Goal: Task Accomplishment & Management: Manage account settings

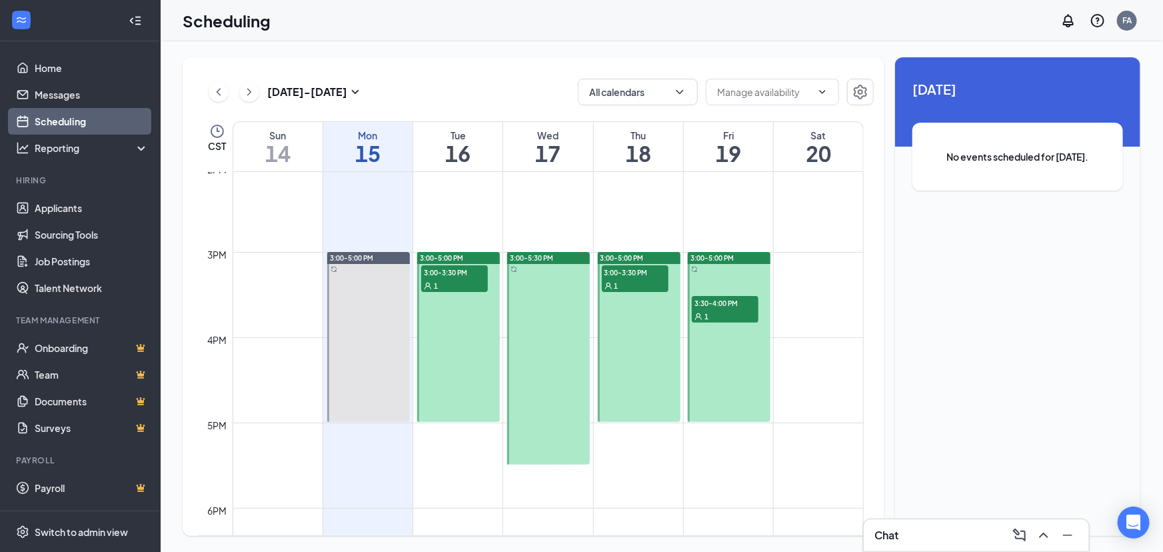
scroll to position [1200, 0]
click at [367, 274] on div at bounding box center [368, 337] width 83 height 170
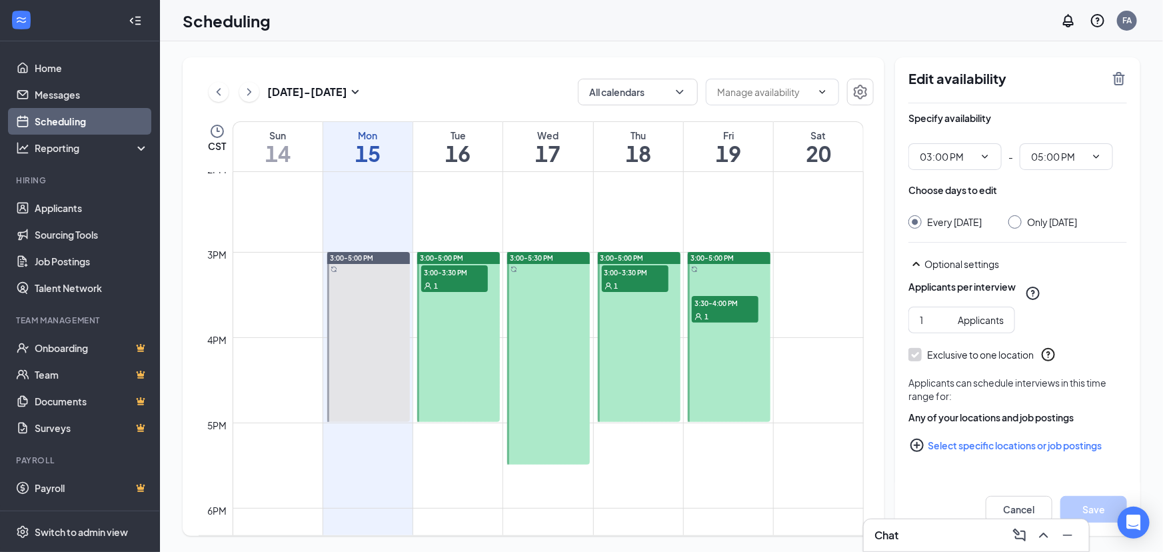
click at [487, 304] on div at bounding box center [458, 337] width 83 height 170
click at [949, 327] on input "2" at bounding box center [936, 320] width 33 height 15
type input "3"
click at [949, 327] on input "3" at bounding box center [936, 320] width 33 height 15
click at [949, 333] on span "3 Applicants" at bounding box center [962, 320] width 107 height 27
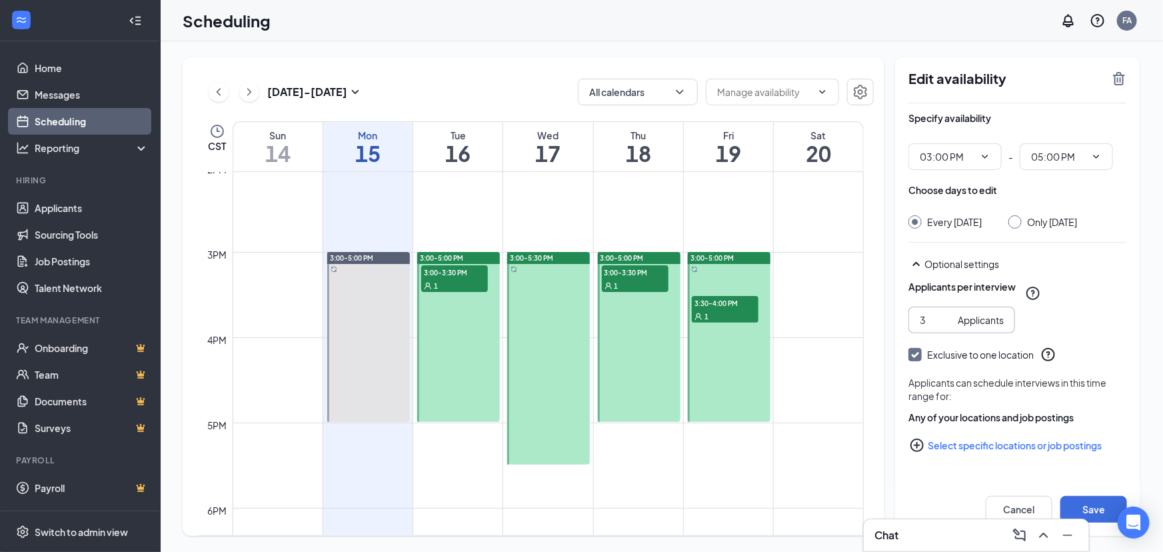
click at [949, 333] on span "3 Applicants" at bounding box center [962, 320] width 107 height 27
click at [1034, 507] on button "Cancel" at bounding box center [1019, 509] width 67 height 27
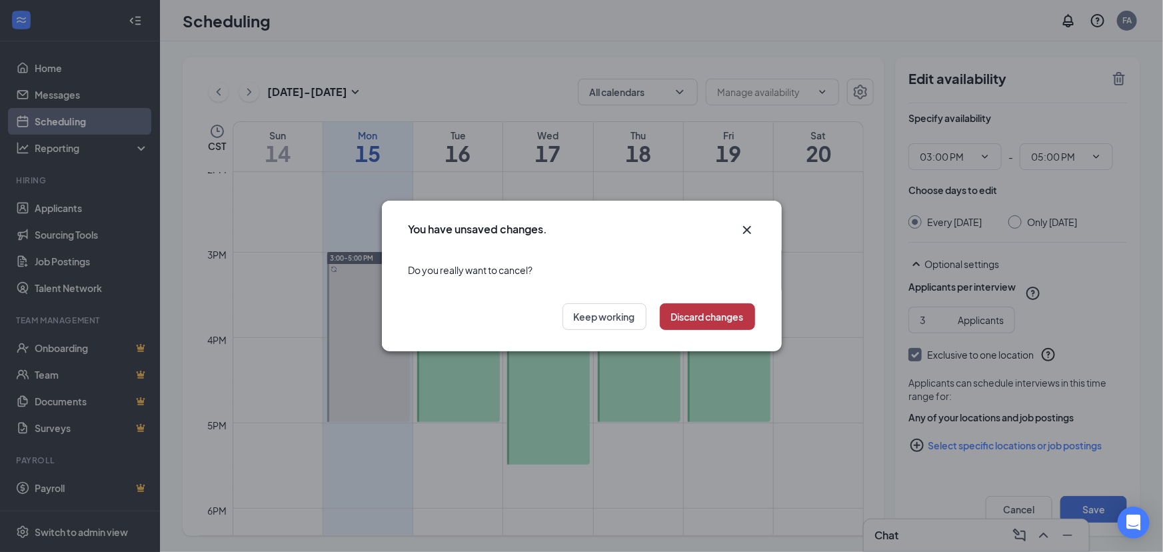
click at [669, 319] on button "Discard changes" at bounding box center [707, 316] width 95 height 27
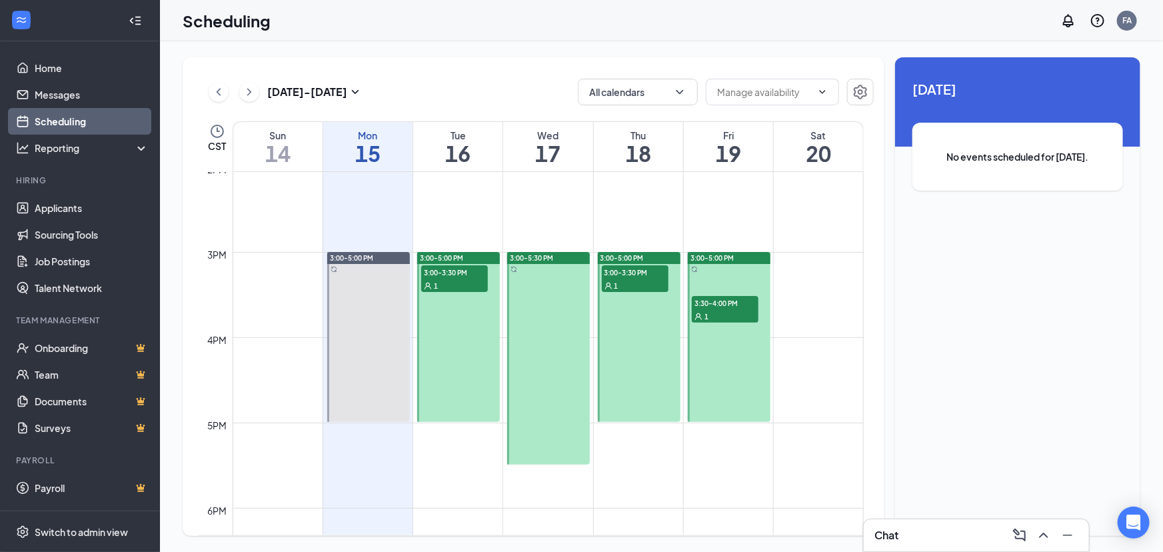
click at [451, 326] on div at bounding box center [458, 337] width 83 height 170
click at [931, 532] on div "Chat" at bounding box center [977, 535] width 204 height 21
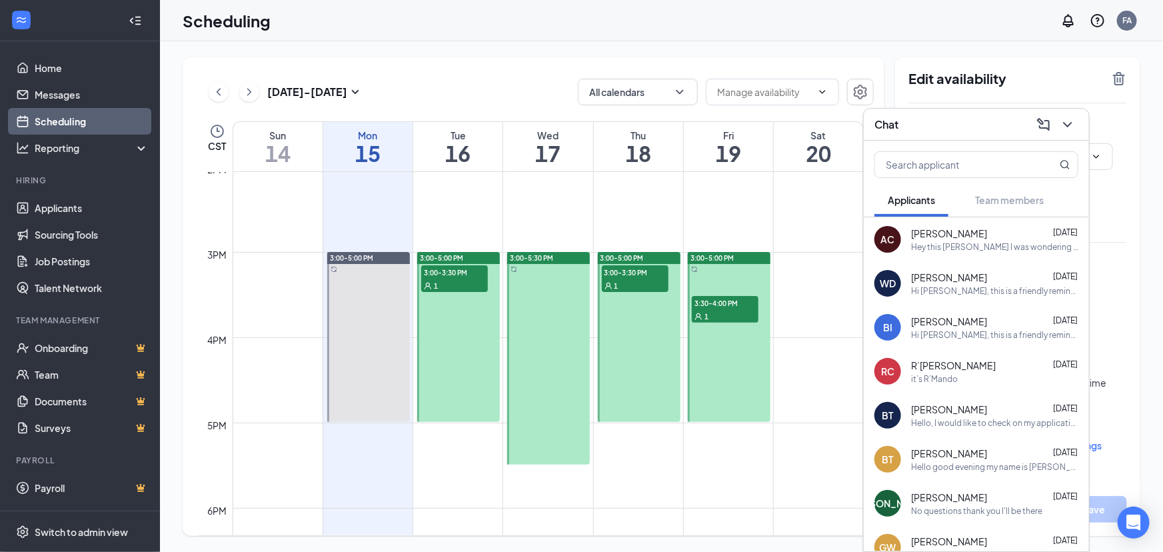
click at [988, 253] on div "AC Abbigale Champlin Sep 8 Hey this abbigale champlin I was wondering if I got …" at bounding box center [976, 239] width 225 height 44
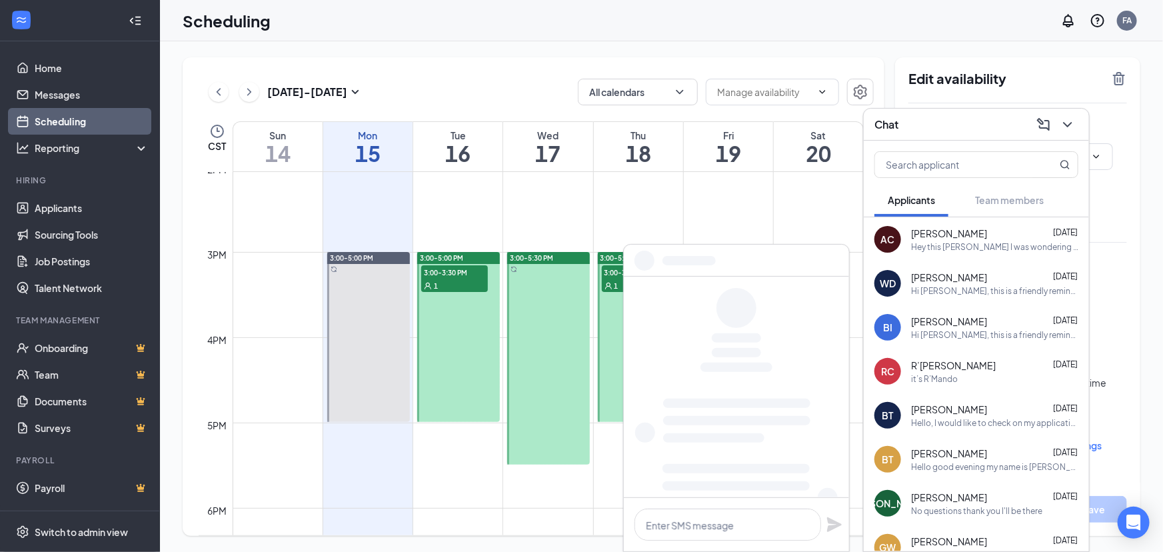
drag, startPoint x: 988, startPoint y: 253, endPoint x: 997, endPoint y: 247, distance: 10.9
click at [997, 247] on div "Hey this abbigale champlin I was wondering if I got the job and I was wondering…" at bounding box center [994, 246] width 167 height 11
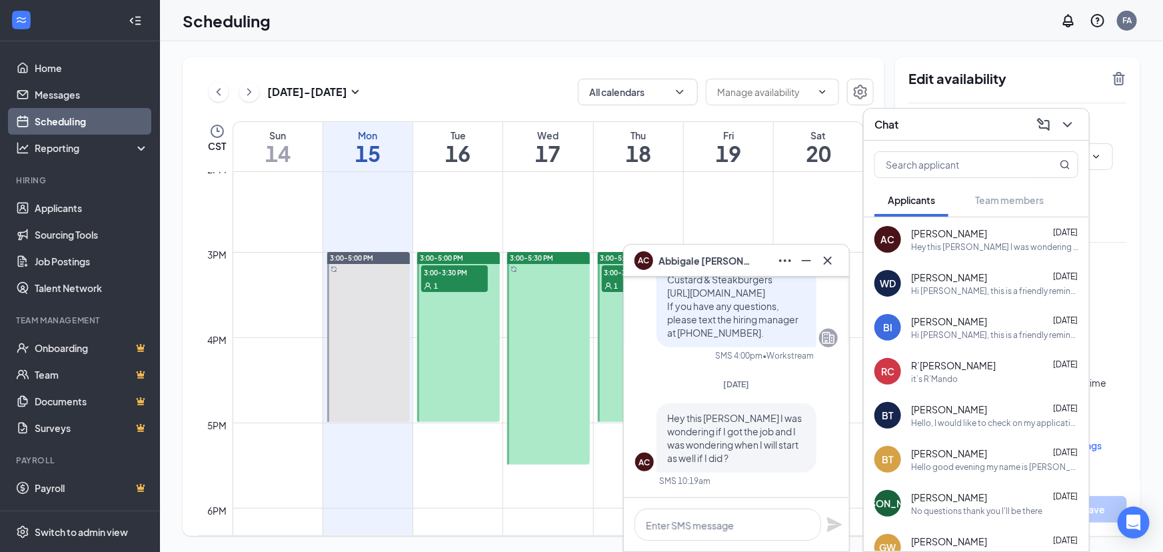
click at [979, 413] on span "Brayden Trimble" at bounding box center [949, 409] width 76 height 13
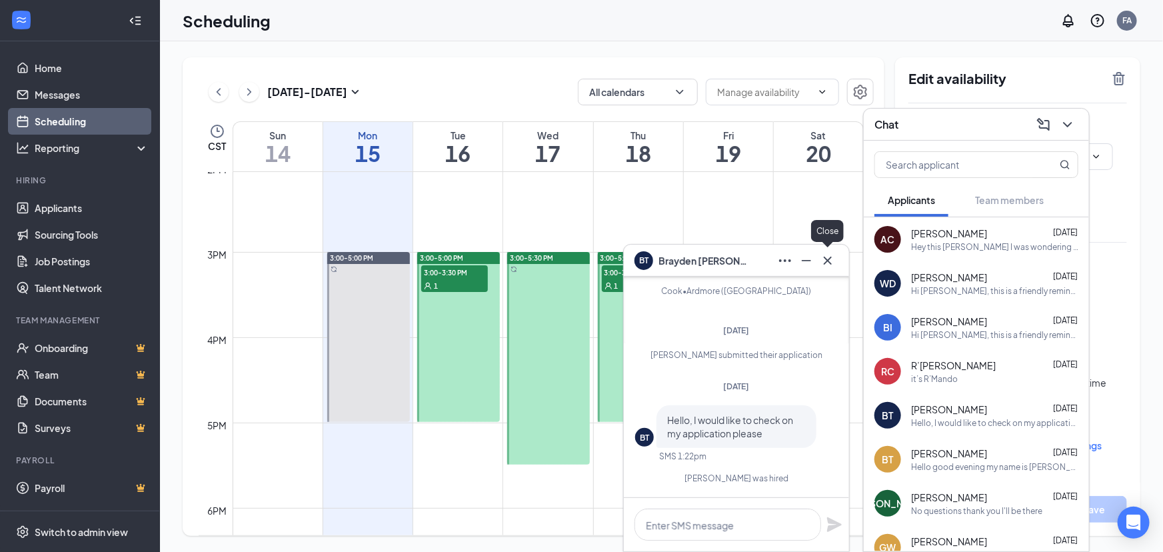
click at [821, 261] on icon "Cross" at bounding box center [828, 261] width 16 height 16
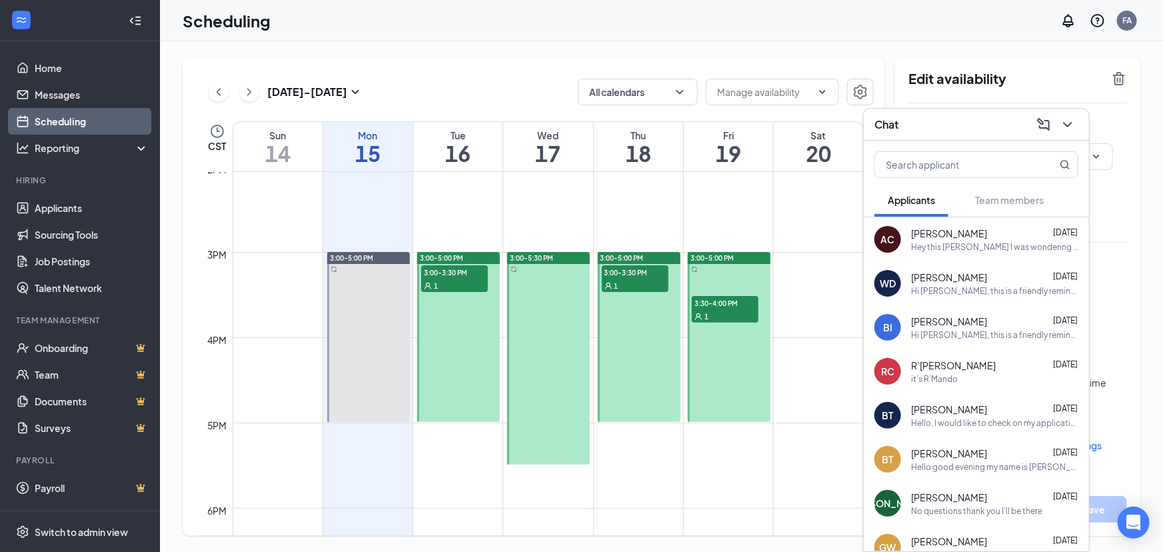
click at [947, 445] on div "BT Brayden Trimble Dec 31, 2024 Hello good evening my name is Braden and I was …" at bounding box center [976, 459] width 225 height 44
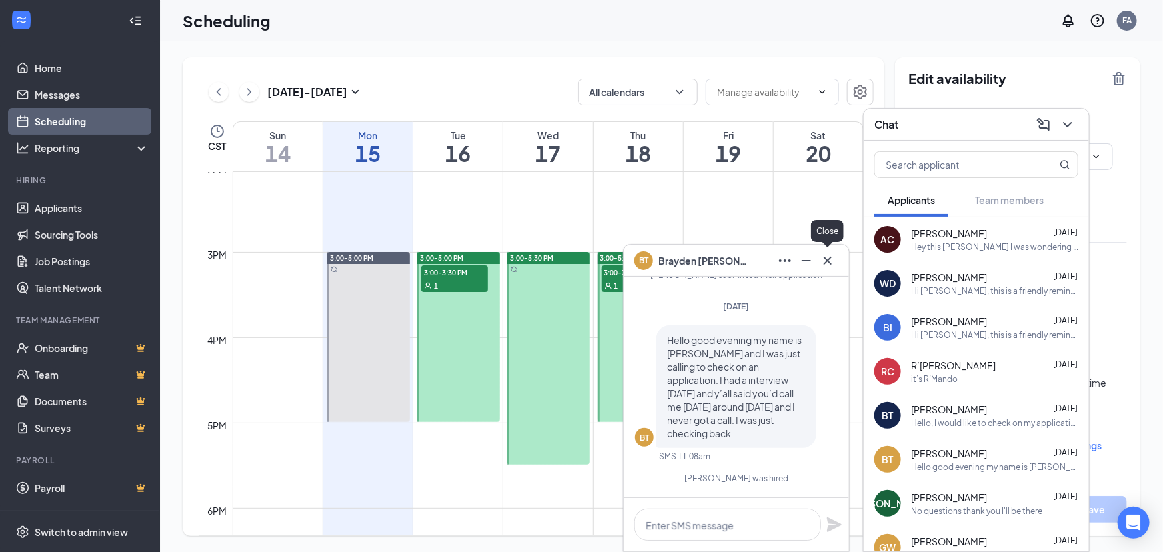
click at [820, 265] on icon "Cross" at bounding box center [828, 261] width 16 height 16
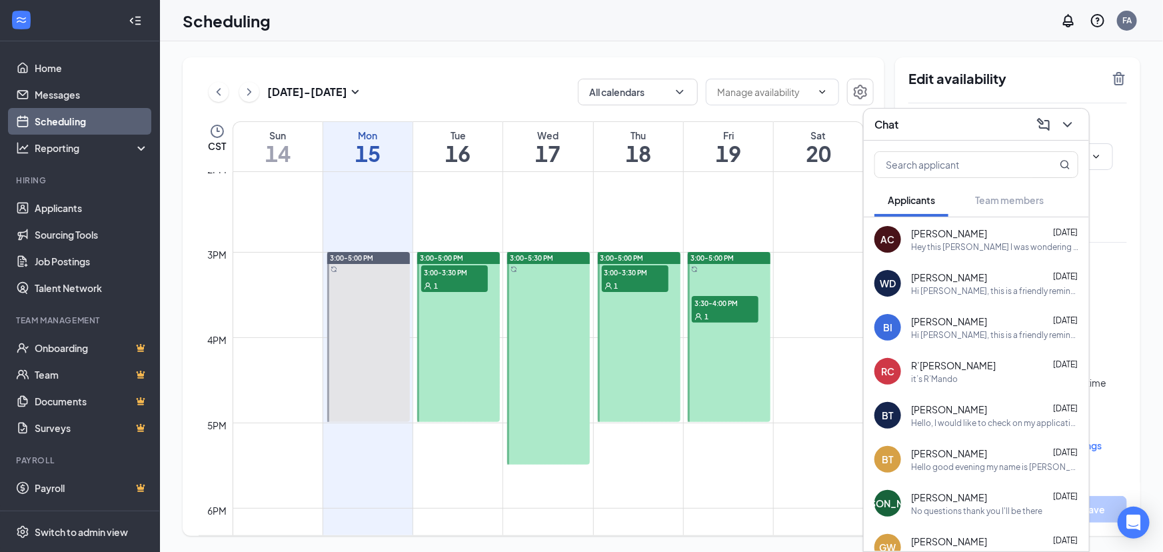
click at [1019, 325] on div "Breanna Iliff Sep 2" at bounding box center [994, 321] width 167 height 13
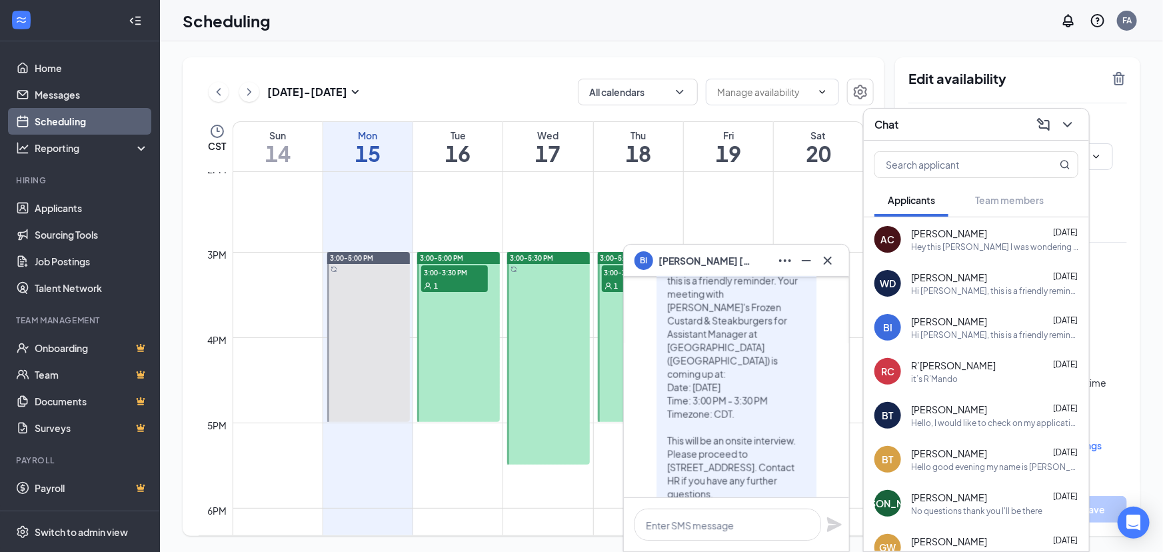
scroll to position [-60, 0]
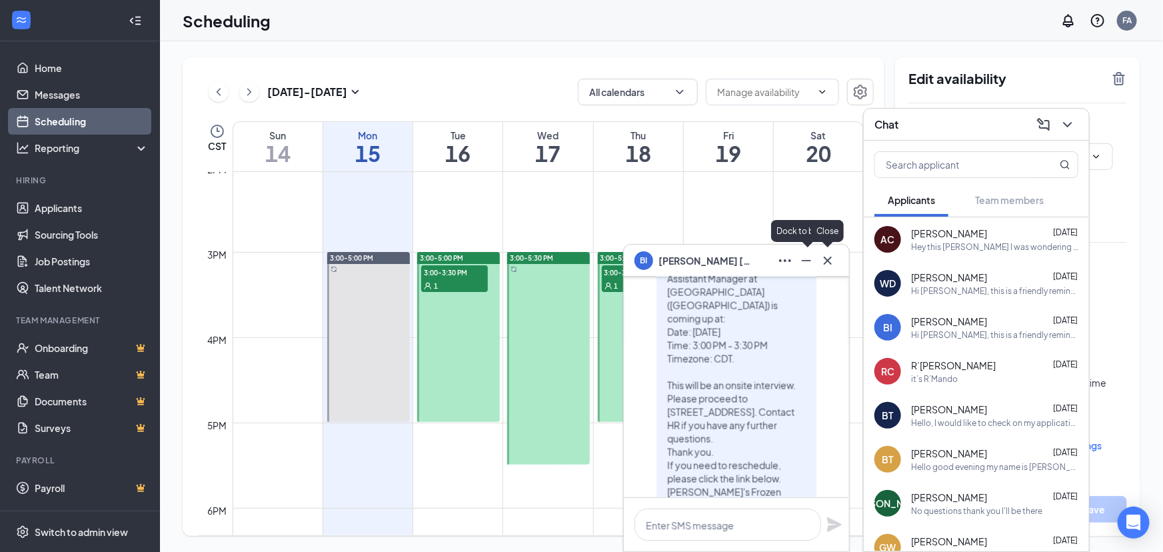
click at [823, 258] on icon "Cross" at bounding box center [828, 261] width 16 height 16
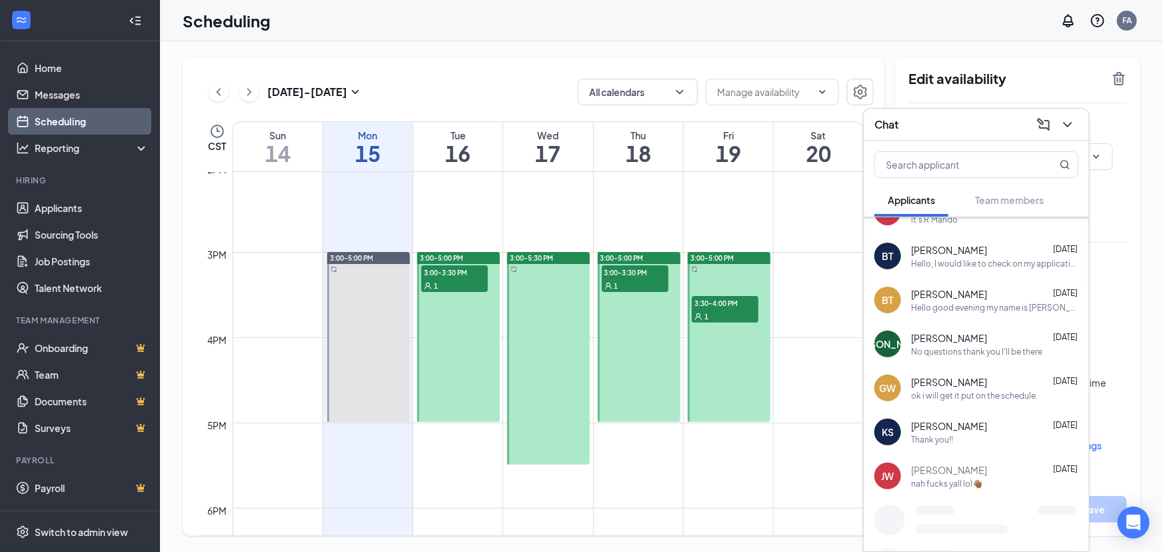
scroll to position [172, 0]
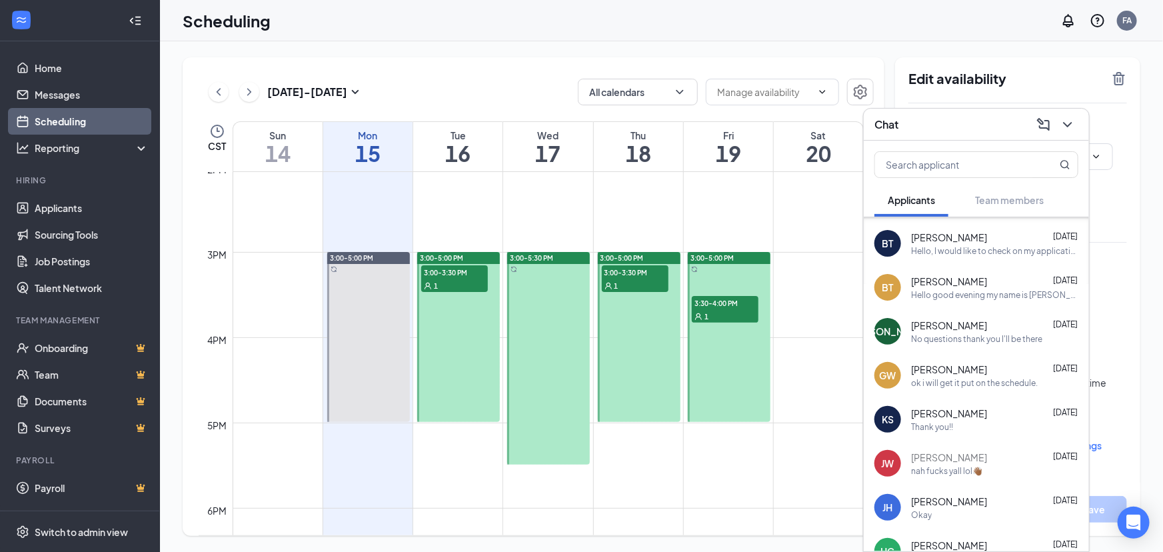
click at [1007, 427] on div "Thank you!!" at bounding box center [994, 426] width 167 height 11
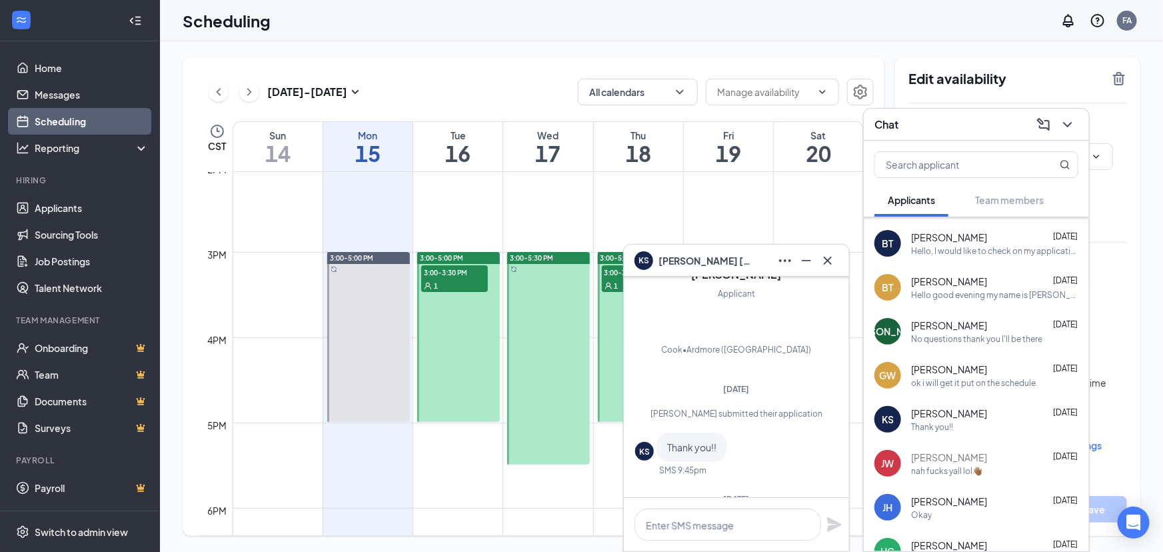
scroll to position [0, 0]
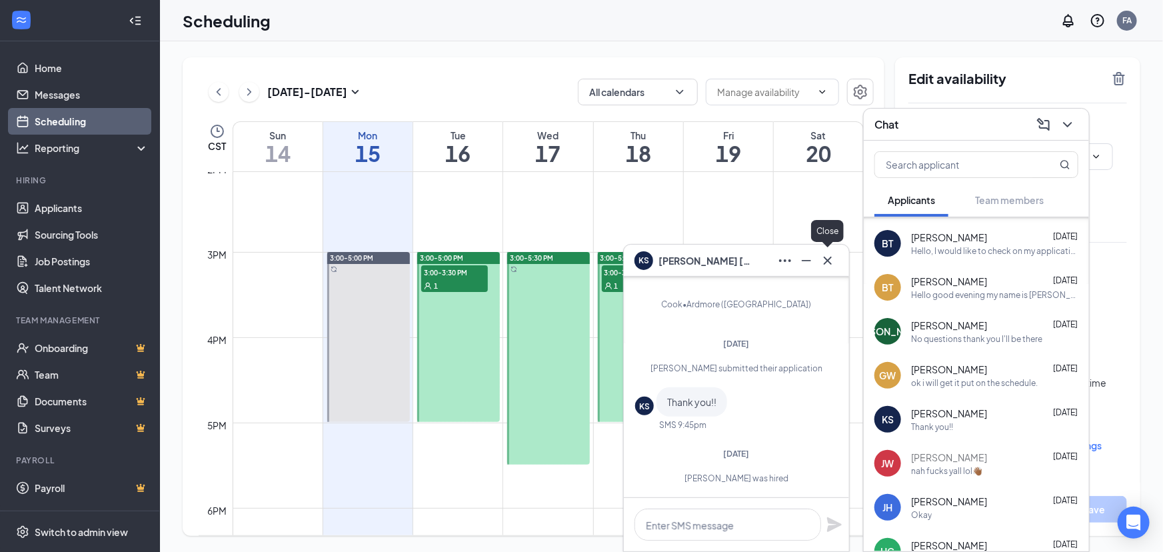
click at [830, 262] on icon "Cross" at bounding box center [828, 260] width 8 height 8
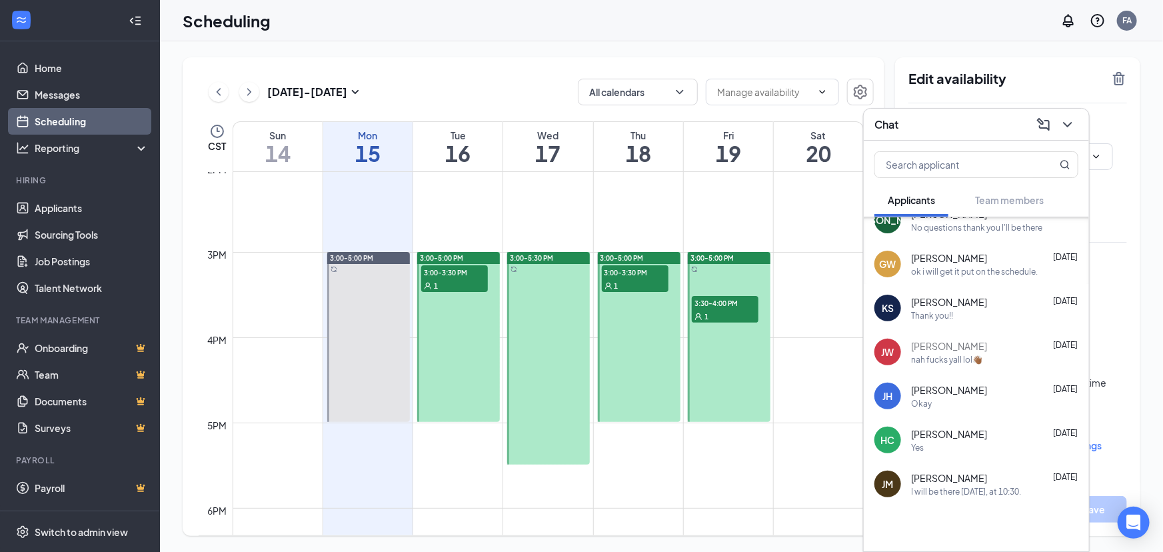
scroll to position [293, 0]
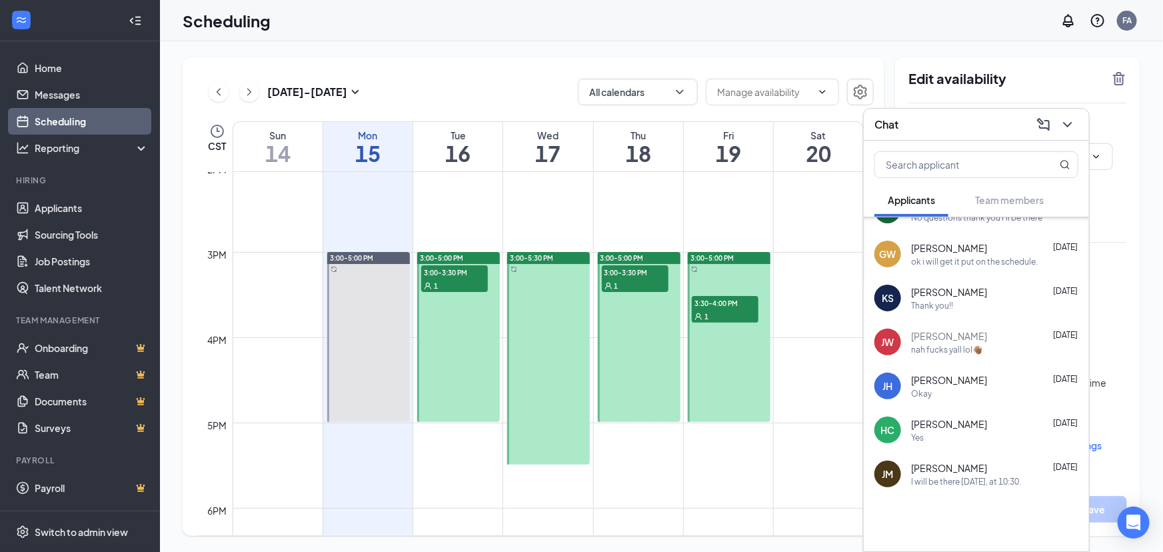
click at [1007, 415] on div "HC Hunter Clifton Jan 23, 2024 Yes" at bounding box center [976, 430] width 225 height 44
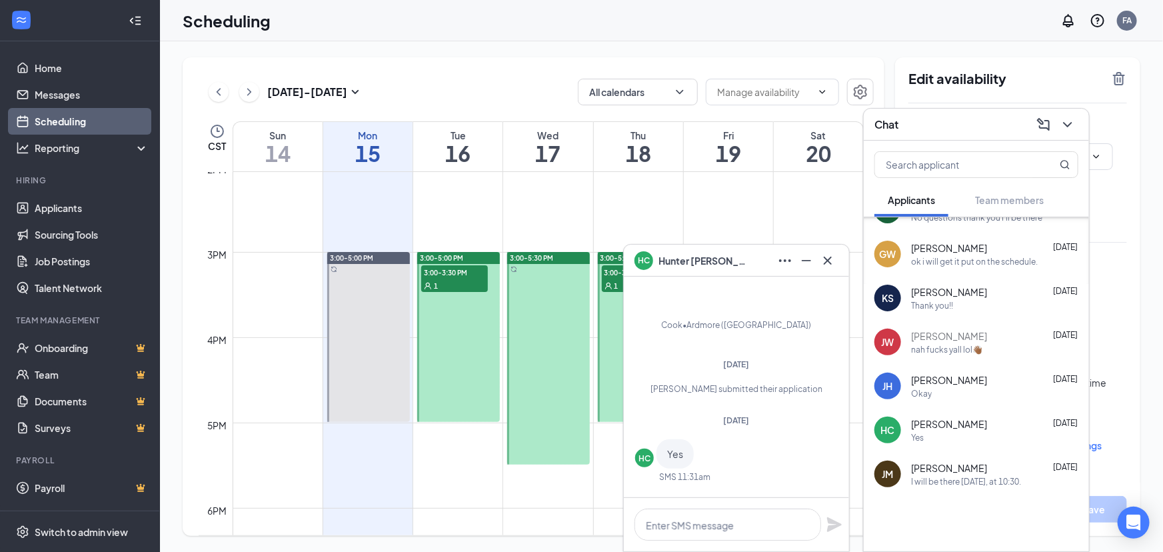
scroll to position [-143, 0]
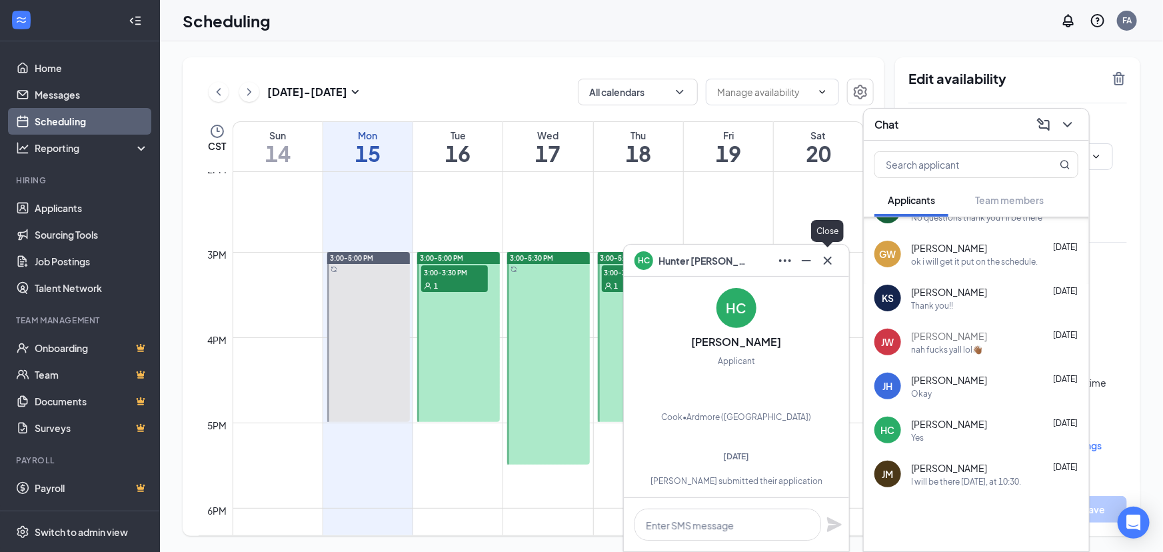
click at [821, 260] on icon "Cross" at bounding box center [828, 261] width 16 height 16
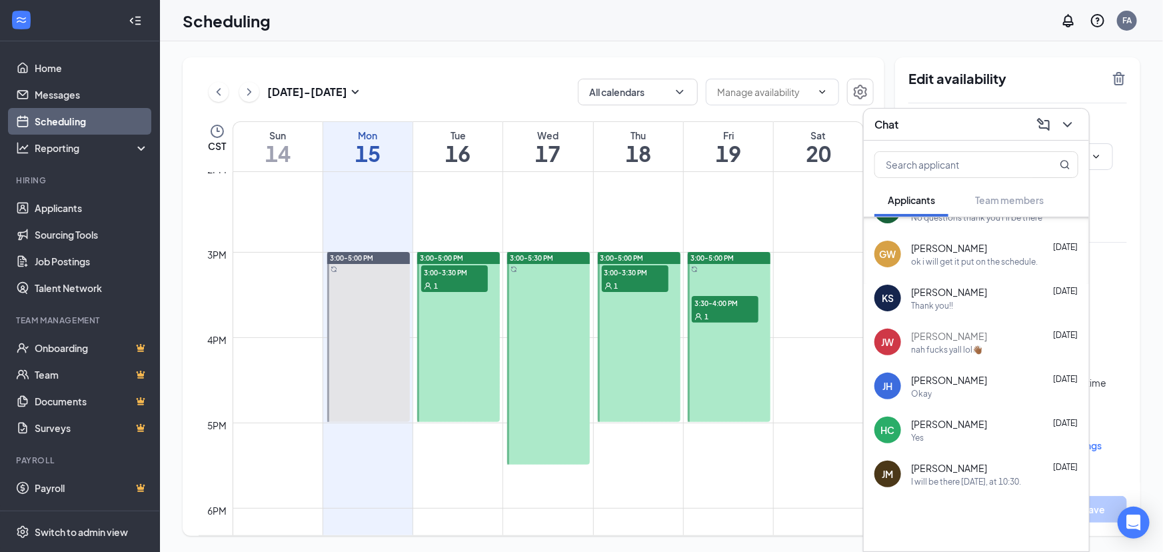
scroll to position [233, 0]
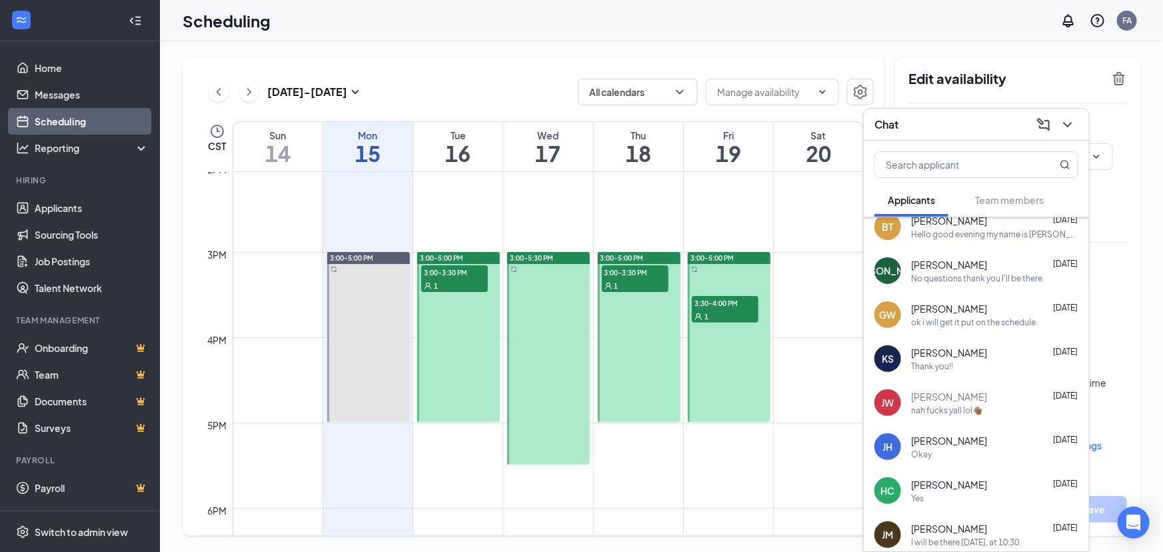
click at [967, 328] on div "GW gracie weiskopf May 22, 2024 ok i will get it put on the schedule." at bounding box center [976, 315] width 225 height 44
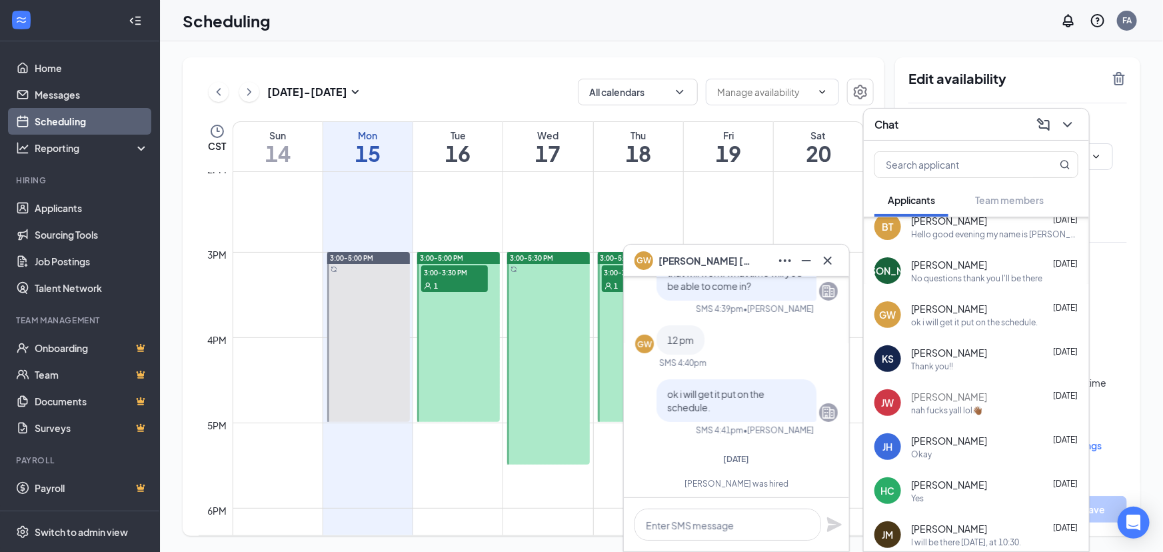
scroll to position [0, 0]
click at [823, 253] on icon "Cross" at bounding box center [828, 261] width 16 height 16
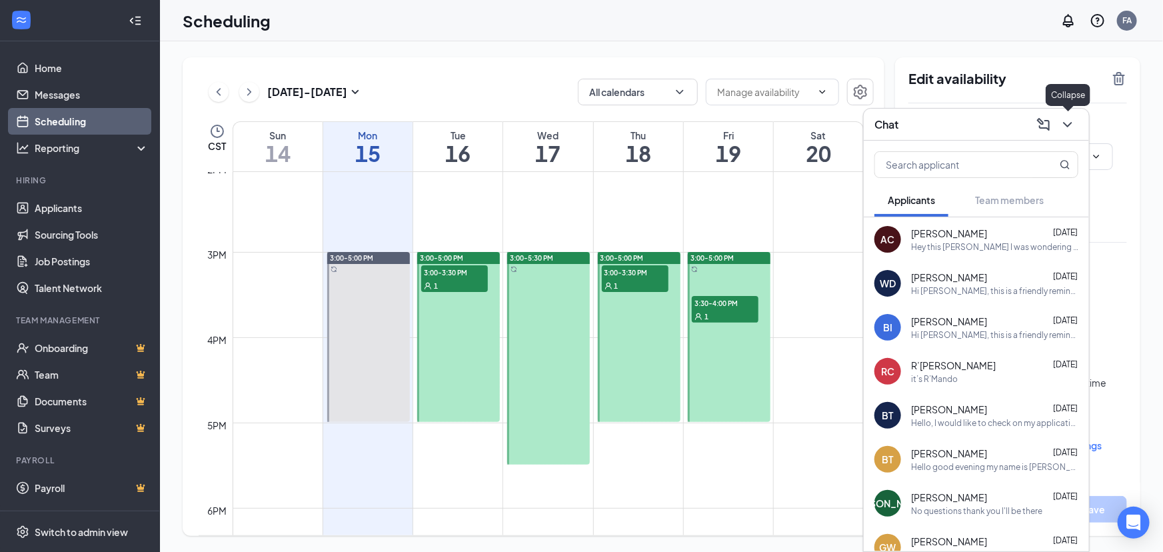
drag, startPoint x: 1075, startPoint y: 123, endPoint x: 677, endPoint y: 195, distance: 403.7
click at [1074, 123] on icon "ChevronDown" at bounding box center [1068, 125] width 16 height 16
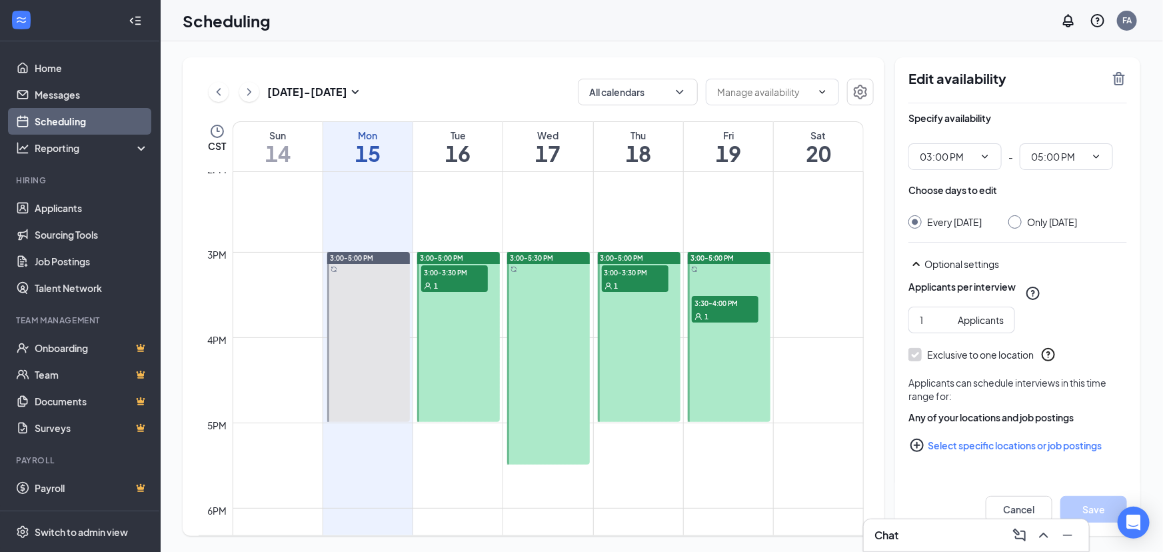
click at [465, 315] on div at bounding box center [458, 337] width 83 height 170
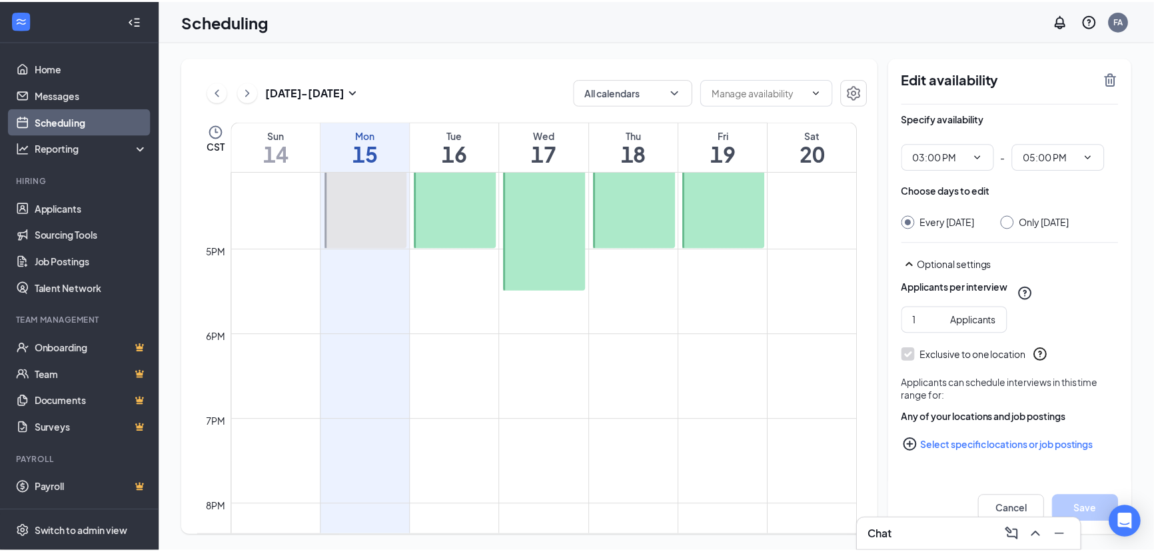
scroll to position [1381, 0]
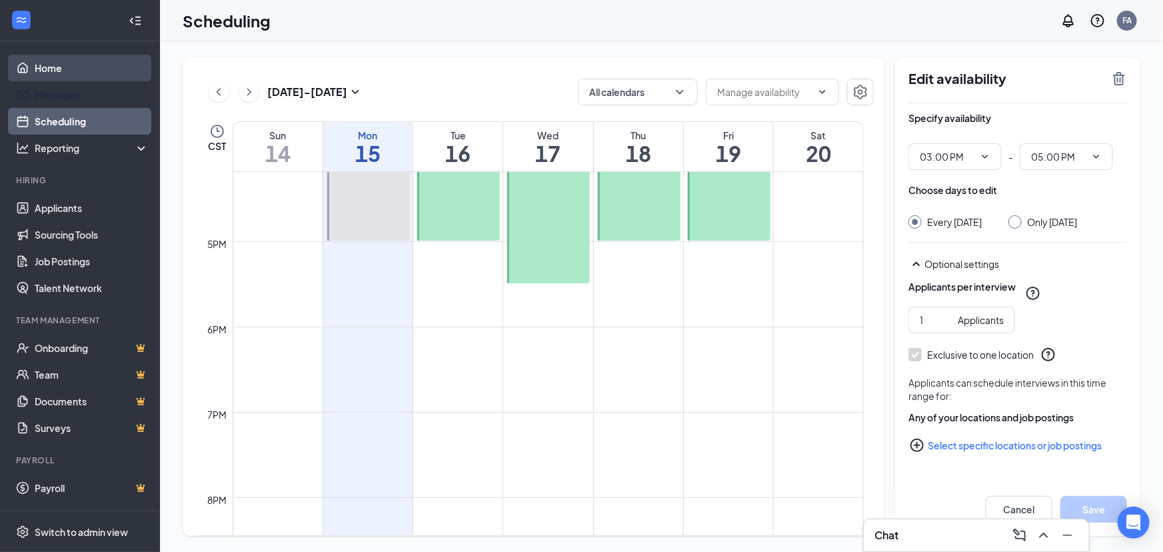
click at [83, 69] on link "Home" at bounding box center [92, 68] width 114 height 27
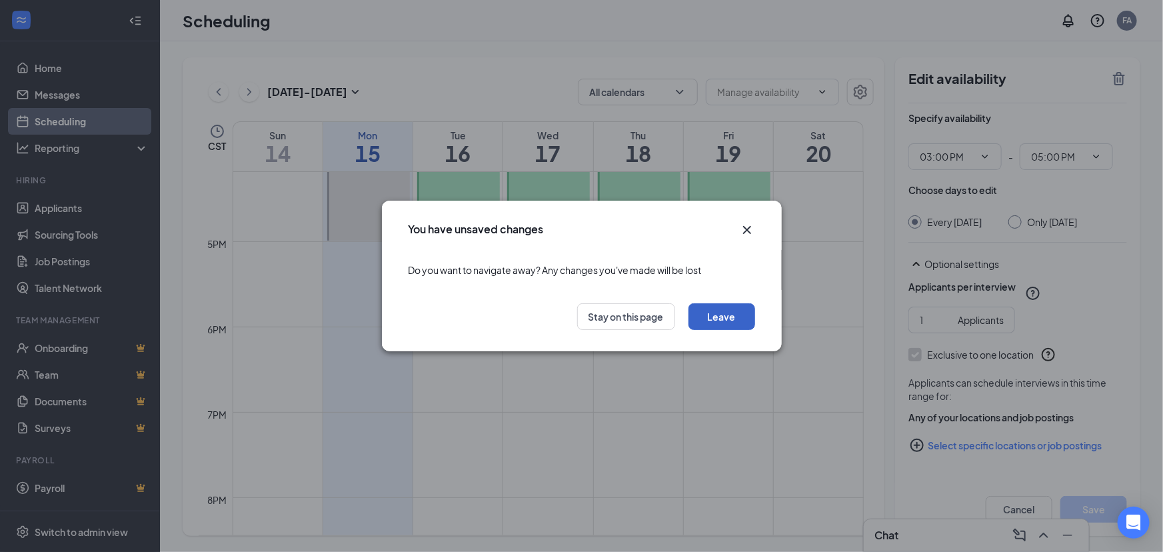
click at [729, 319] on button "Leave" at bounding box center [722, 316] width 67 height 27
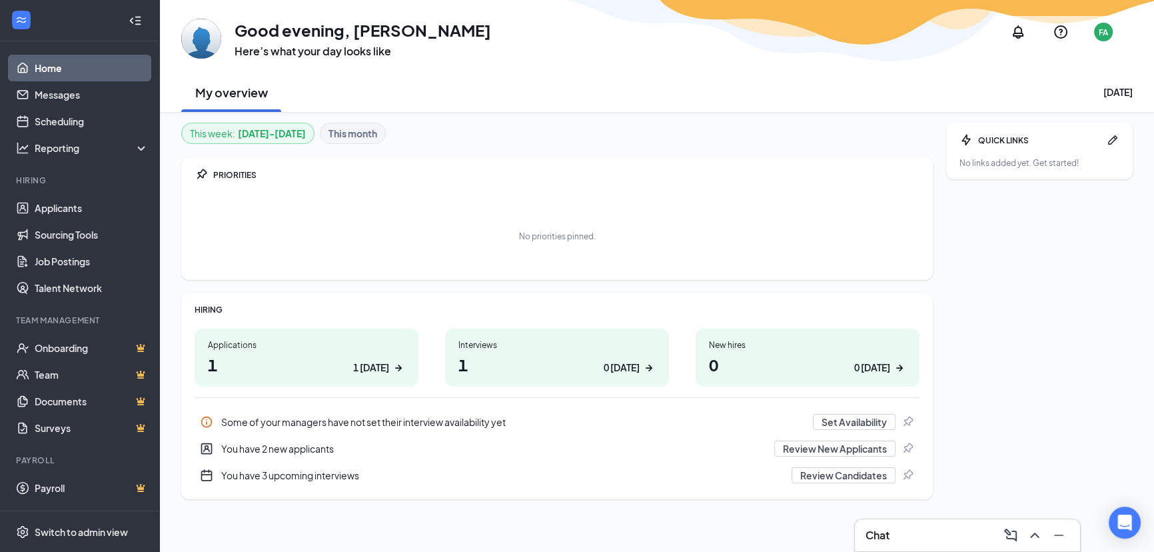
click at [600, 353] on h1 "1 0 today" at bounding box center [557, 364] width 197 height 23
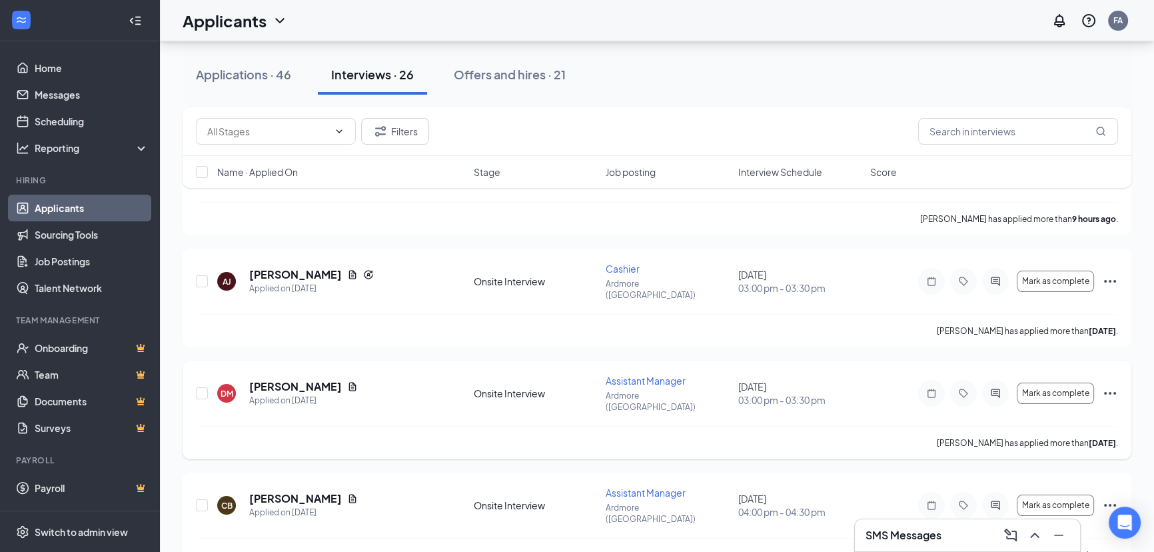
scroll to position [60, 0]
